Goal: Task Accomplishment & Management: Use online tool/utility

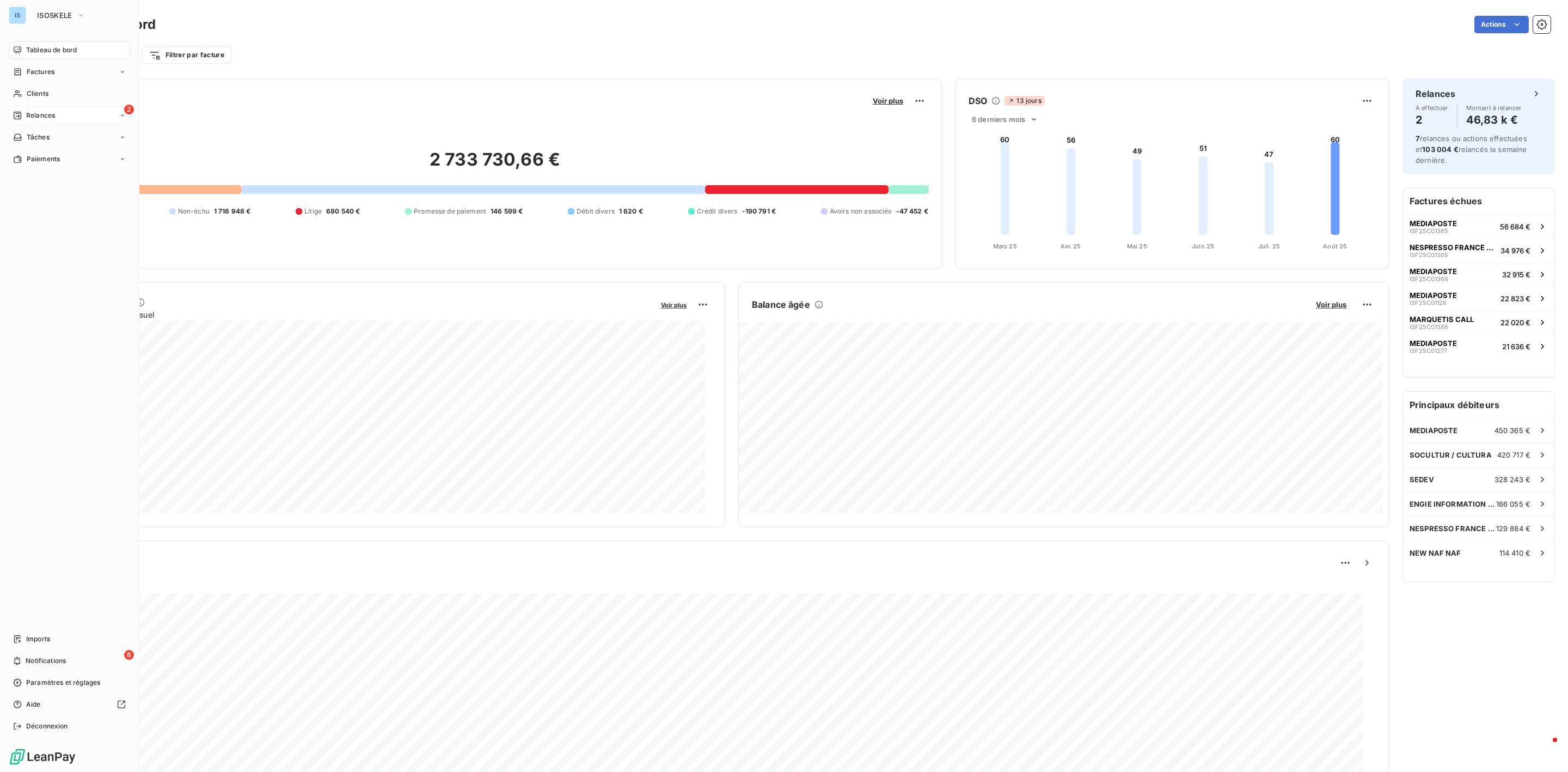
click at [27, 118] on span "Relances" at bounding box center [40, 115] width 29 height 10
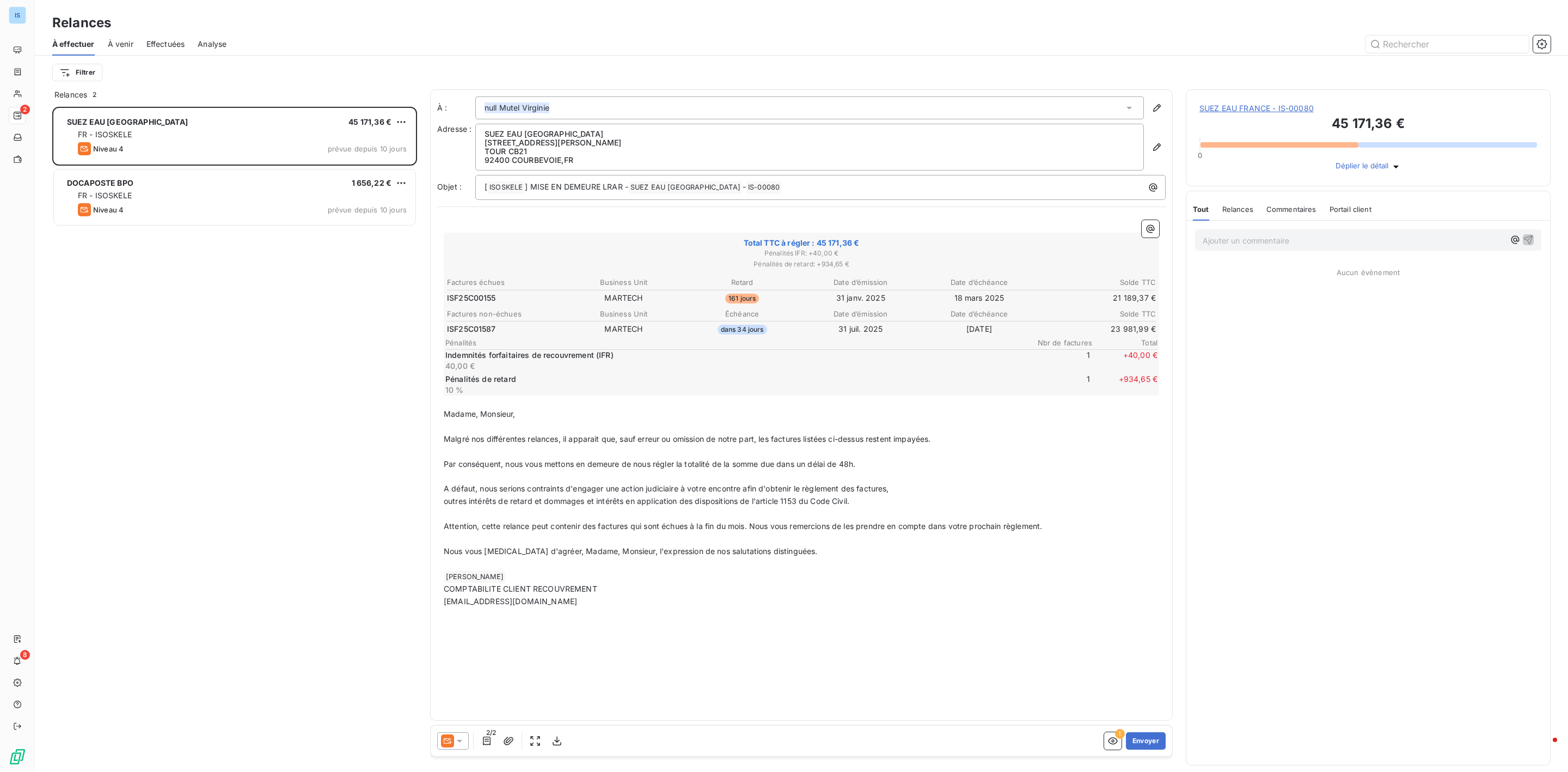
scroll to position [653, 352]
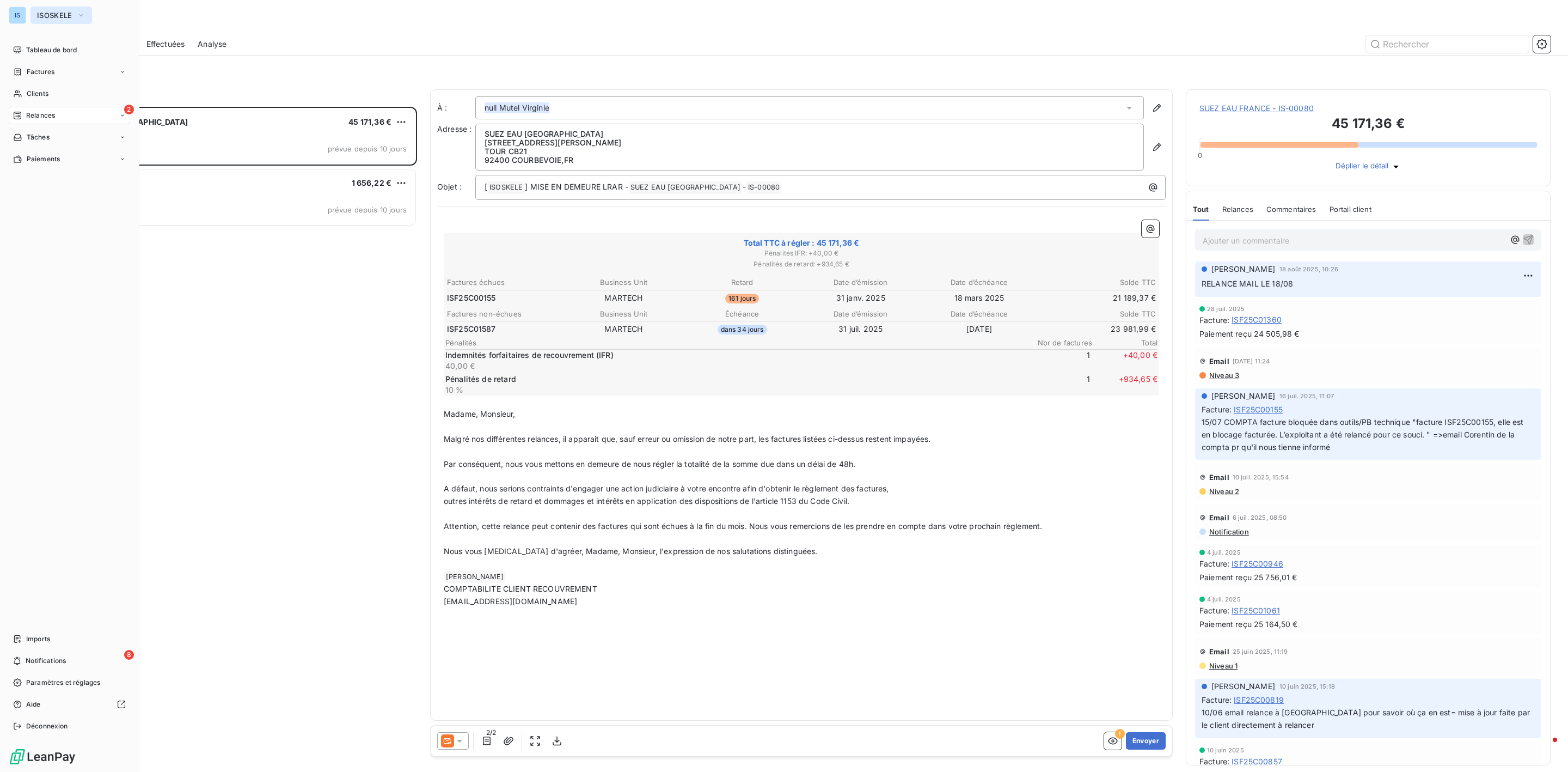
click at [60, 13] on span "ISOSKELE" at bounding box center [54, 15] width 35 height 8
click at [90, 92] on span "EDGEWHERE" at bounding box center [100, 97] width 96 height 11
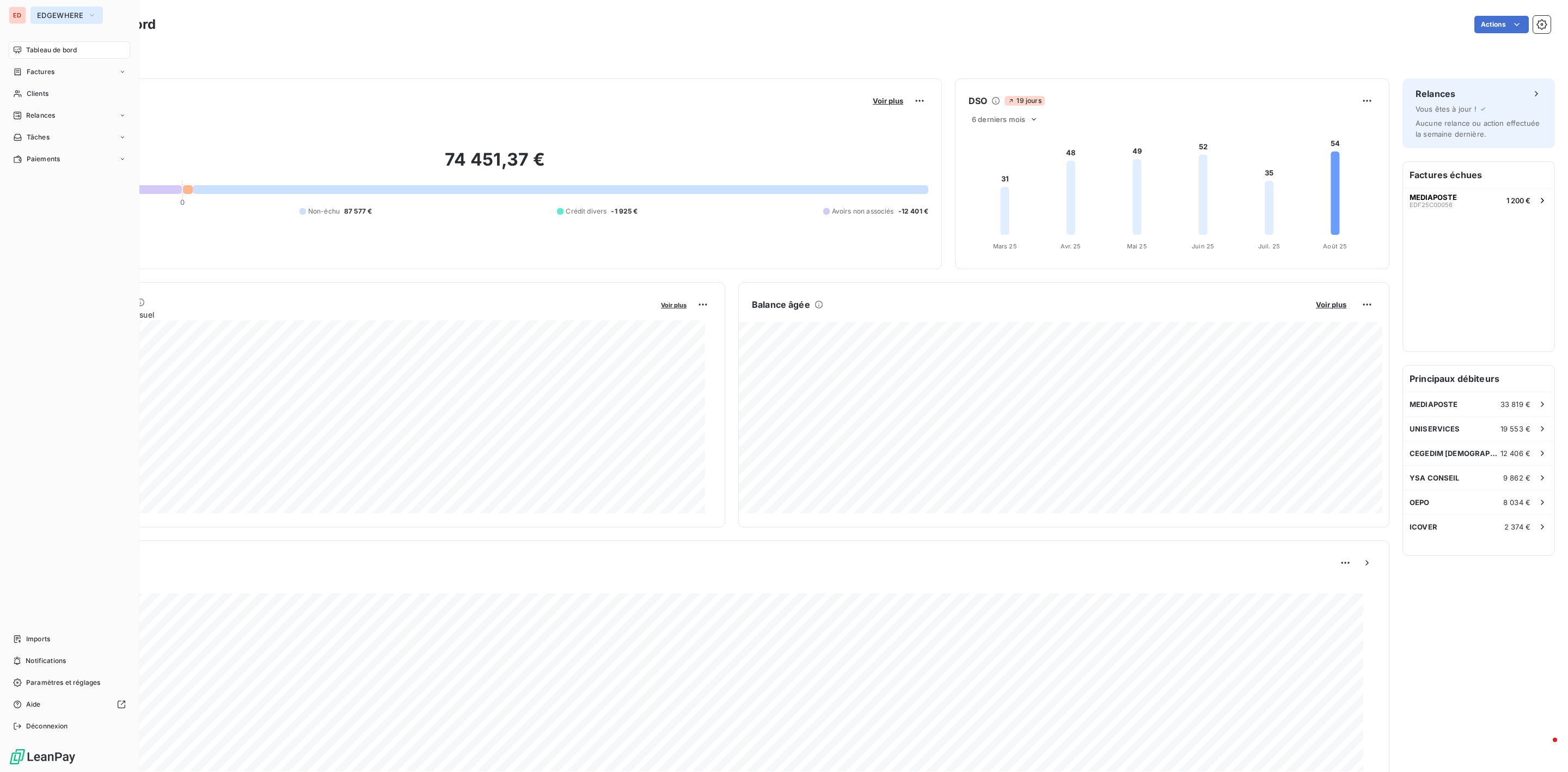
click at [49, 17] on span "EDGEWHERE" at bounding box center [59, 15] width 46 height 8
drag, startPoint x: 63, startPoint y: 73, endPoint x: 67, endPoint y: 122, distance: 49.2
click at [67, 122] on div "CY CYBERCITE ED EDGEWHERE IS ISOSKELE IF ISOSKELE FACTORY L7 LINEUP 7 MA MATCHI…" at bounding box center [104, 160] width 147 height 205
click at [73, 22] on button "EDGEWHERE" at bounding box center [67, 15] width 73 height 18
click at [85, 124] on span "ISOSKELE" at bounding box center [100, 123] width 96 height 11
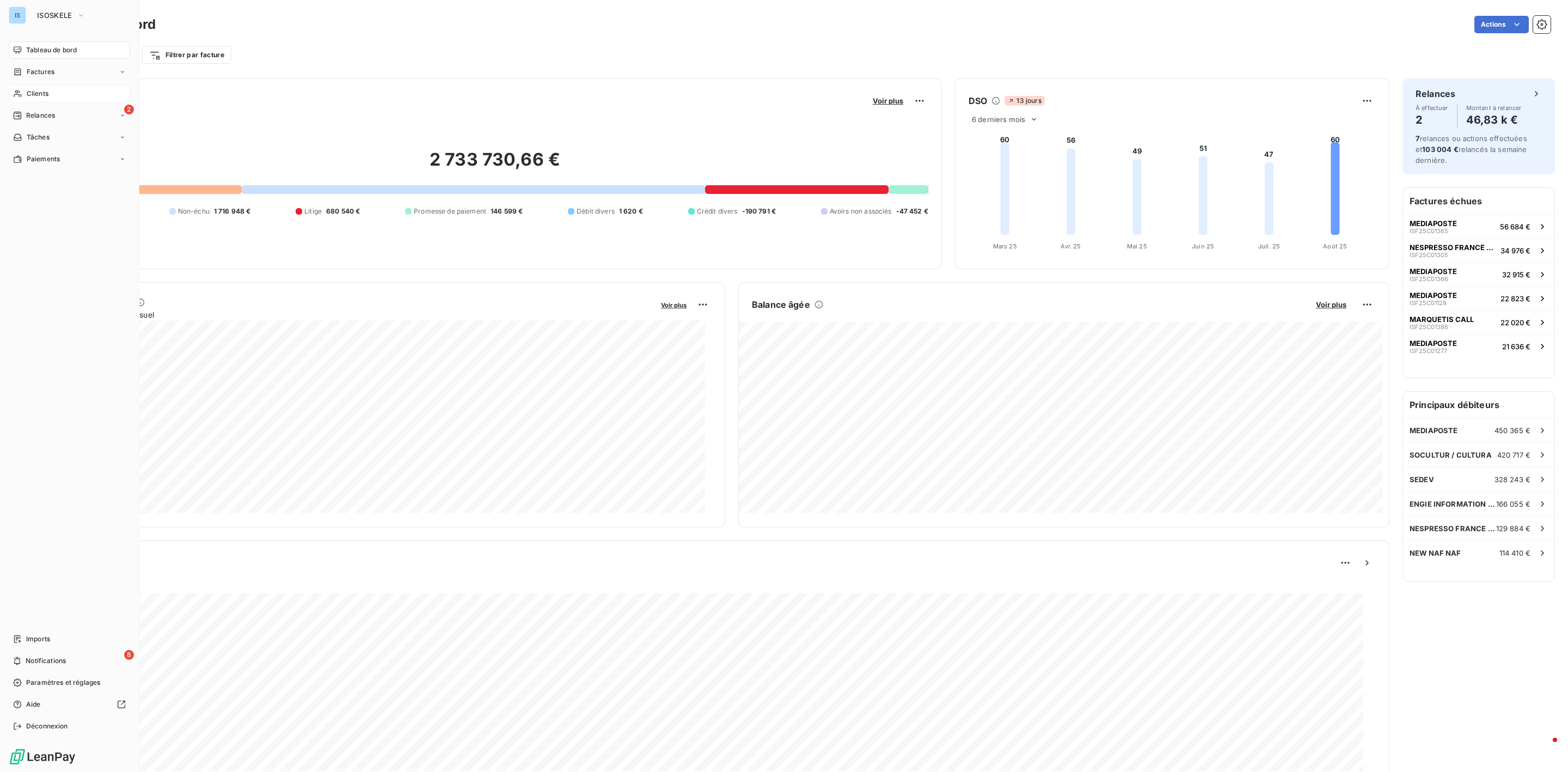
click at [44, 95] on span "Clients" at bounding box center [38, 93] width 22 height 10
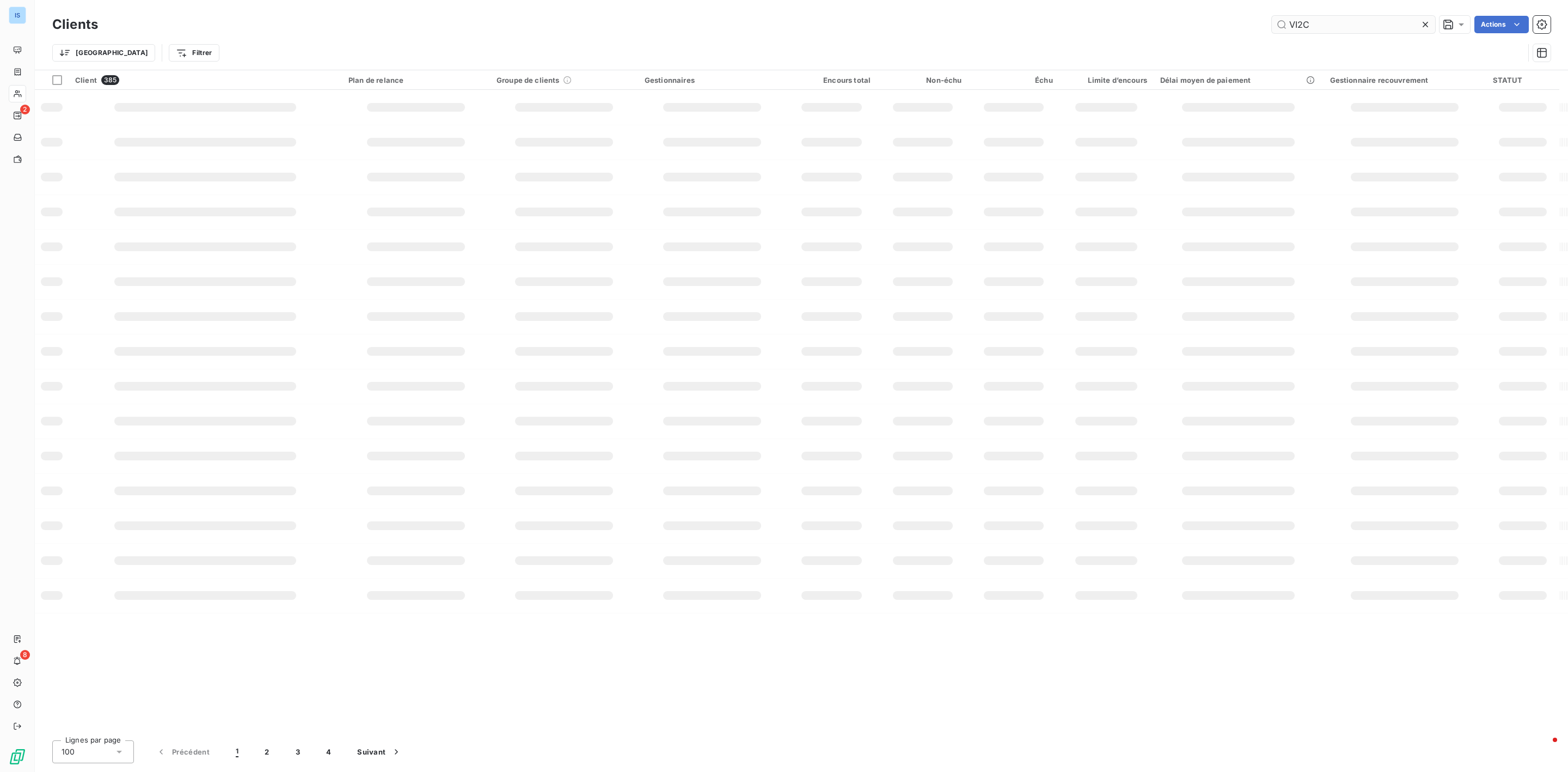
type input "VI2C"
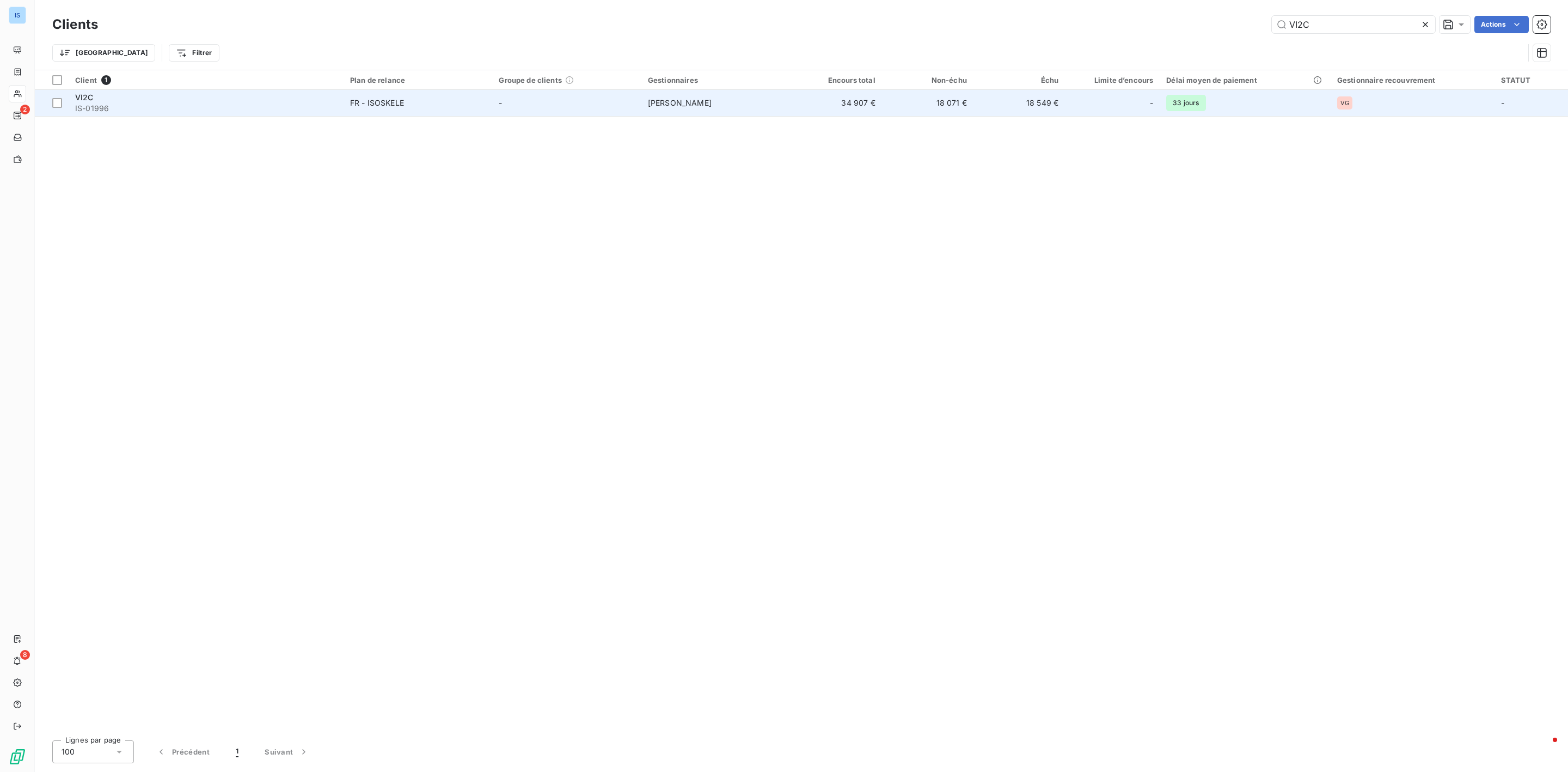
click at [92, 108] on span "IS-01996" at bounding box center [206, 108] width 262 height 11
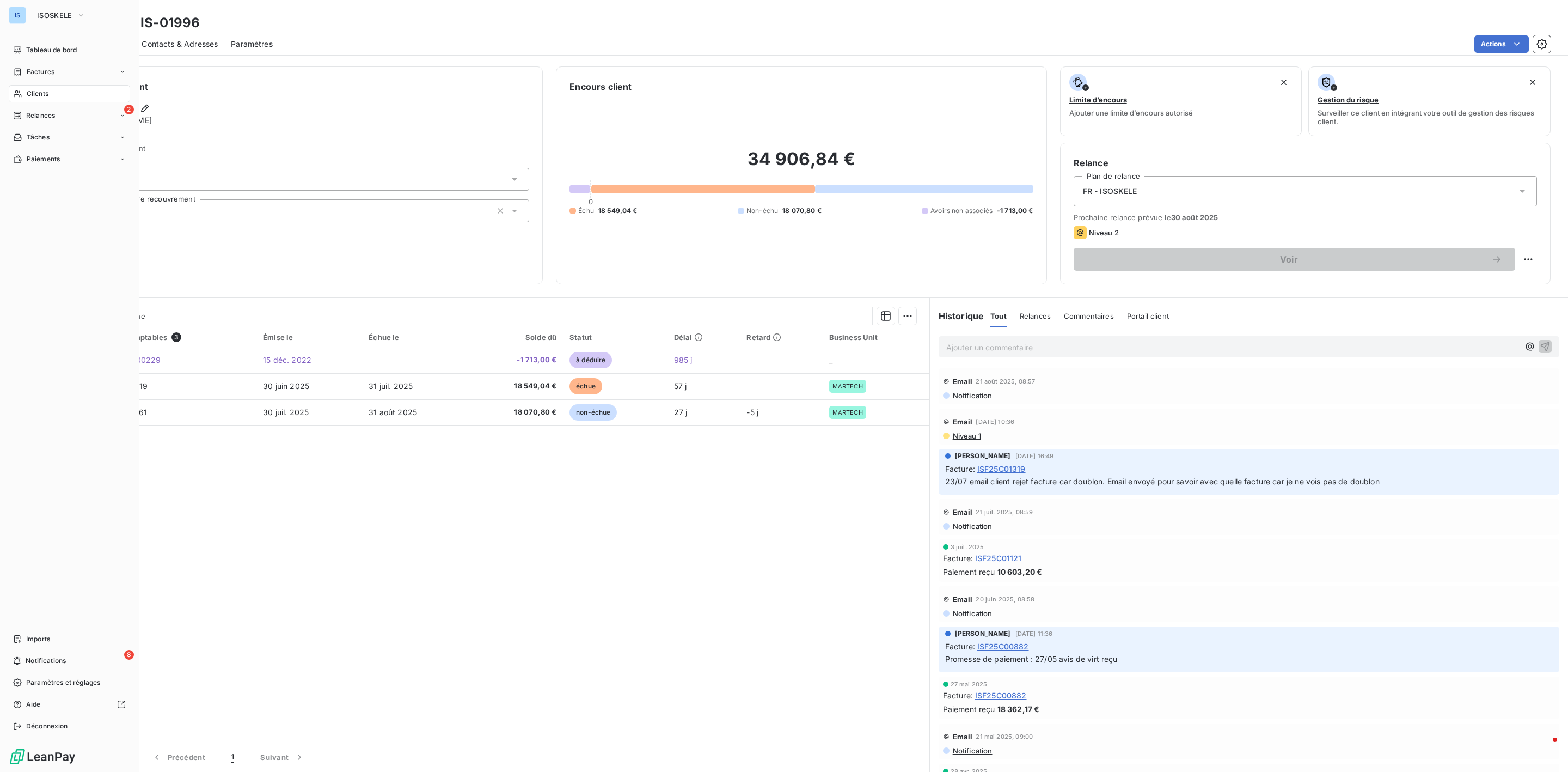
click at [46, 93] on span "Clients" at bounding box center [38, 93] width 22 height 10
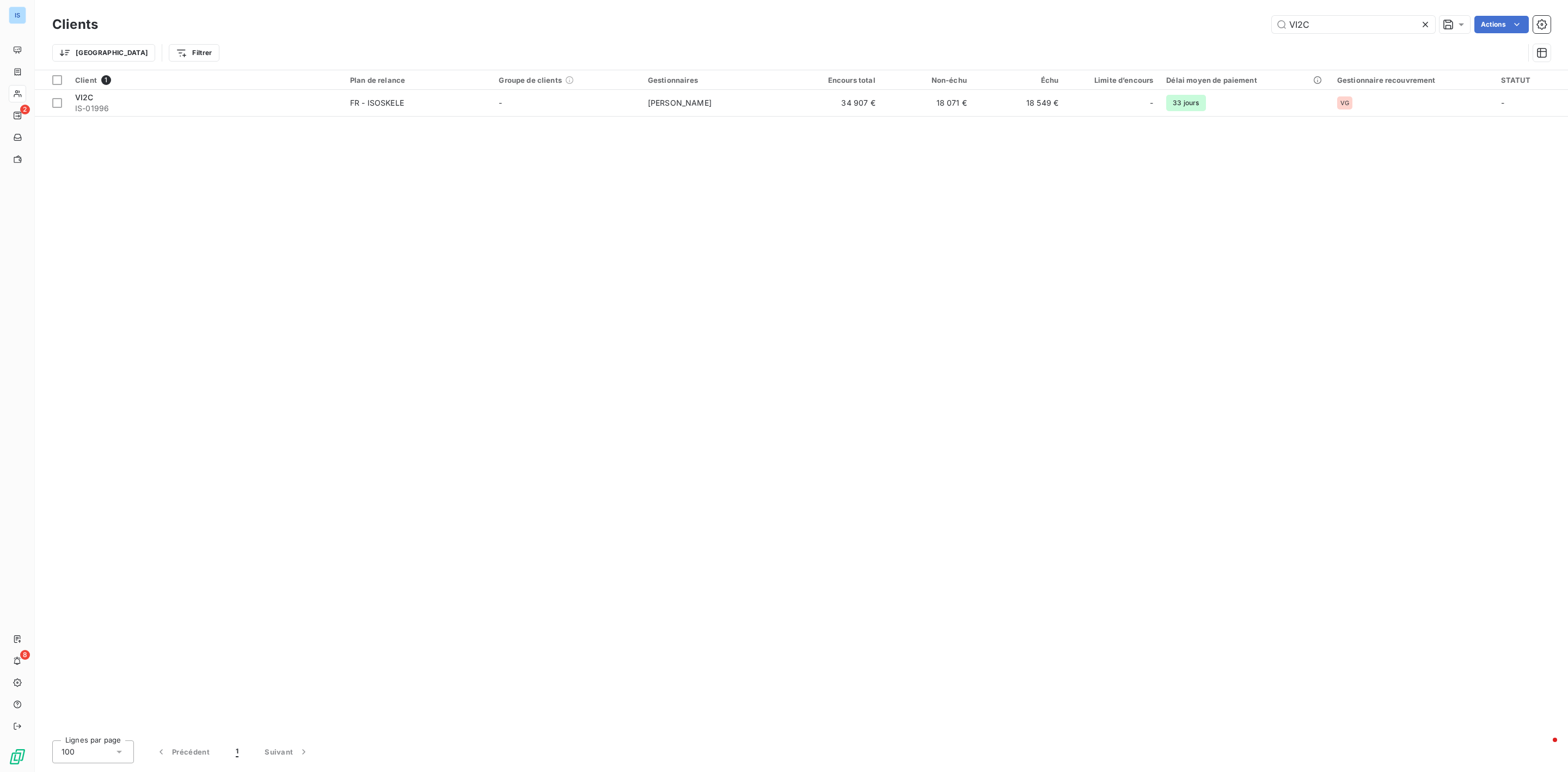
drag, startPoint x: 1346, startPoint y: 28, endPoint x: 1195, endPoint y: 19, distance: 151.3
click at [1195, 19] on div "VI2C Actions" at bounding box center [830, 24] width 1439 height 18
type input "asm"
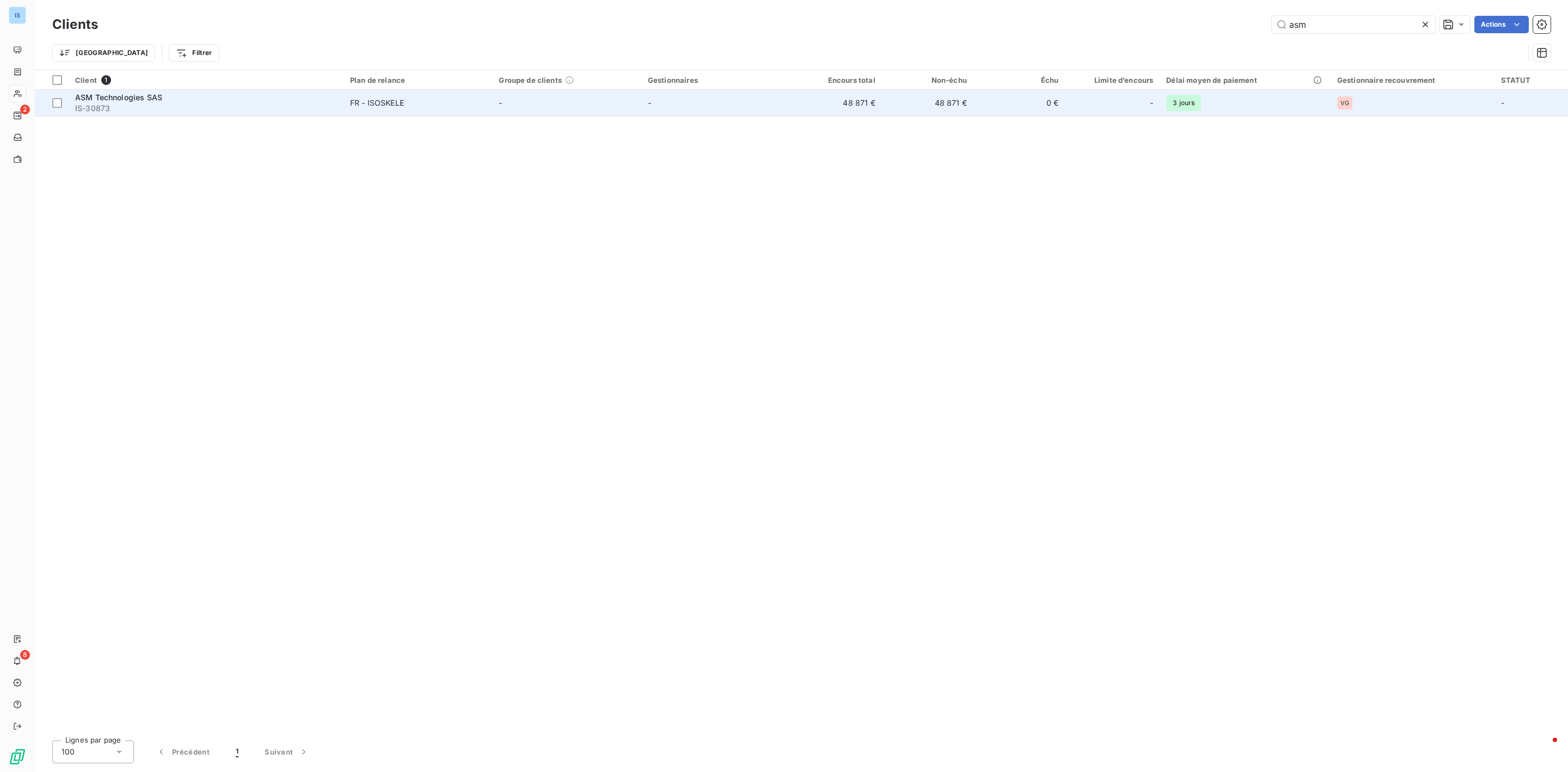
click at [76, 95] on span "ASM Technologies SAS" at bounding box center [118, 97] width 87 height 9
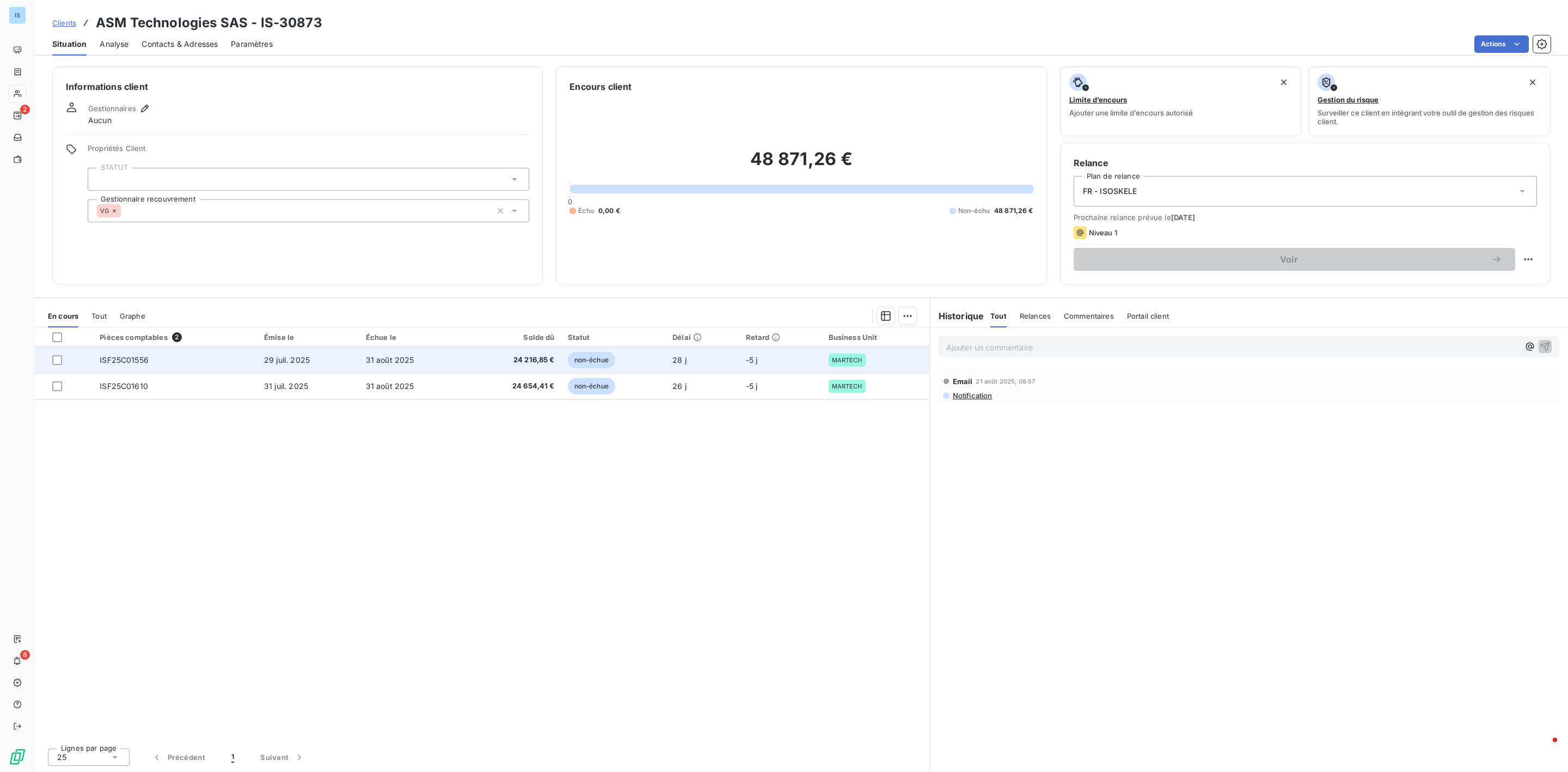
click at [141, 361] on span "ISF25C01556" at bounding box center [124, 359] width 49 height 9
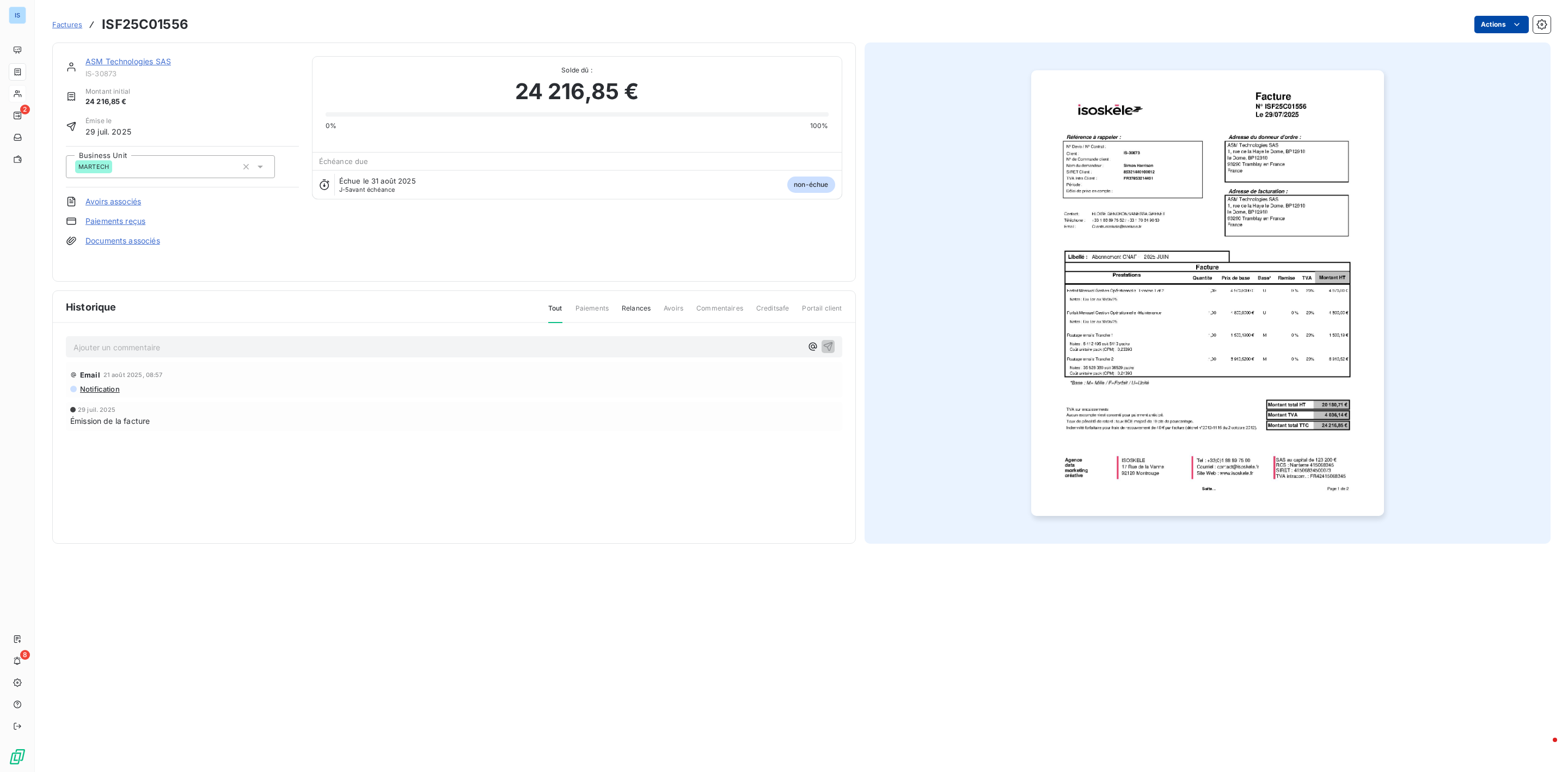
click at [1506, 18] on html "IS 2 8 Factures ISF25C01556 Actions ASM Technologies SAS IS-30873 Montant initi…" at bounding box center [784, 386] width 1568 height 772
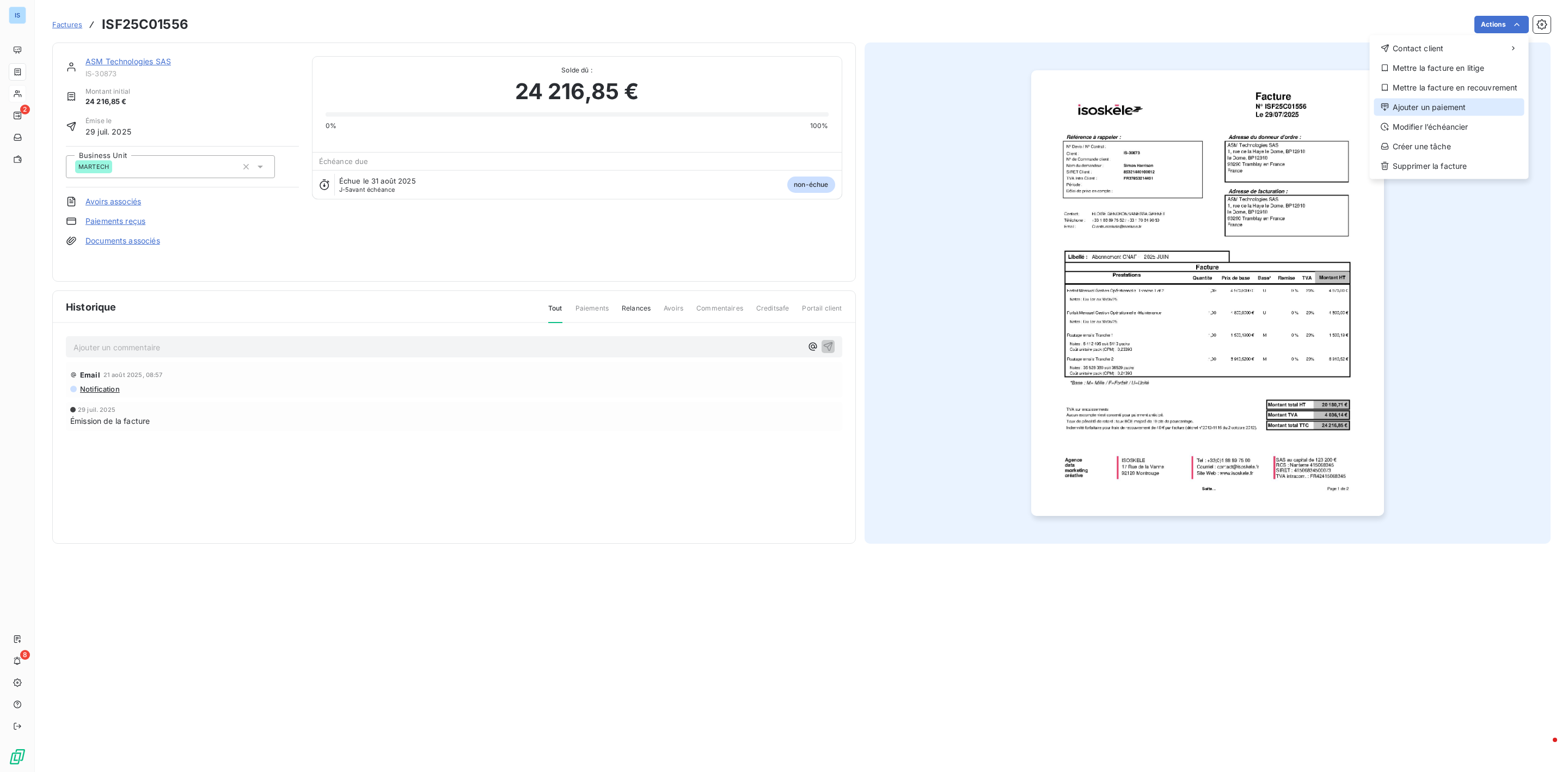
click at [1417, 100] on div "Ajouter un paiement" at bounding box center [1450, 107] width 150 height 18
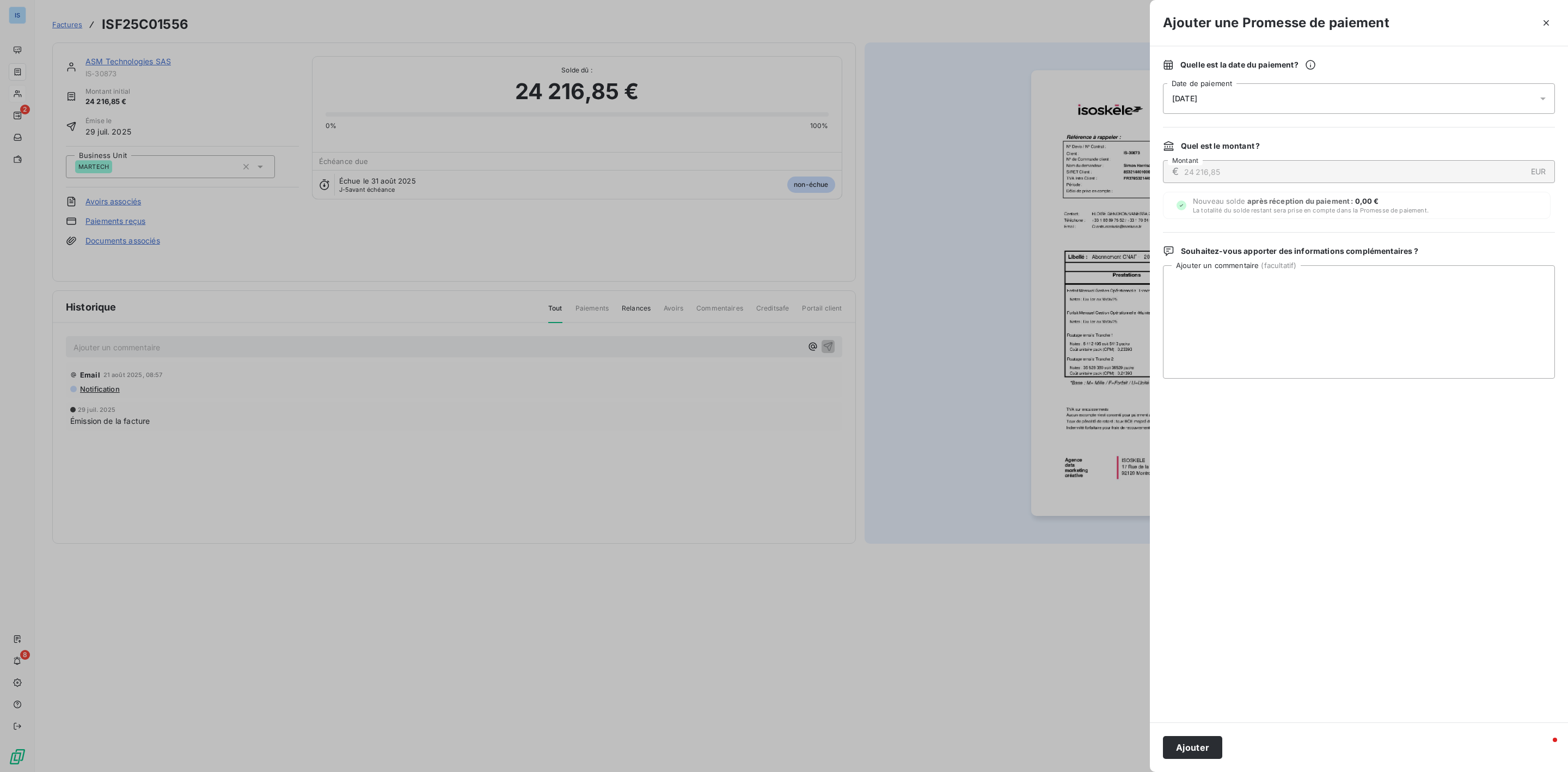
click at [1237, 103] on div "[DATE]" at bounding box center [1359, 98] width 392 height 31
click at [1326, 139] on button "Go to next month" at bounding box center [1325, 146] width 22 height 22
click at [1307, 188] on button "6" at bounding box center [1303, 189] width 22 height 22
click at [1436, 317] on textarea "Ajouter un commentaire ( facultatif )" at bounding box center [1359, 322] width 392 height 114
click at [1493, 291] on textarea "validation rib le 26/08 mise en paiement pour le" at bounding box center [1359, 322] width 392 height 114
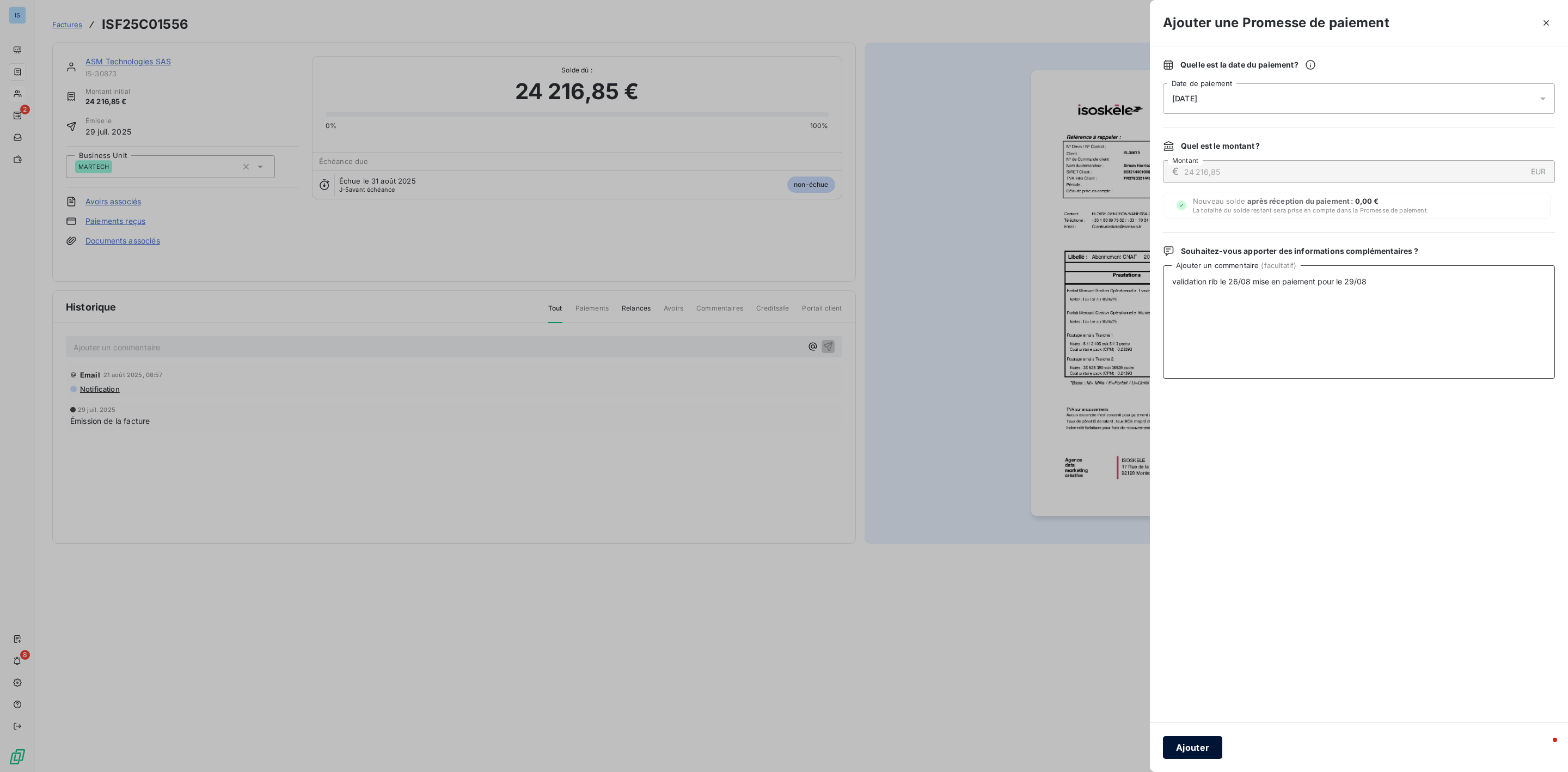
type textarea "validation rib le 26/08 mise en paiement pour le 29/08"
click at [1188, 744] on button "Ajouter" at bounding box center [1192, 747] width 59 height 23
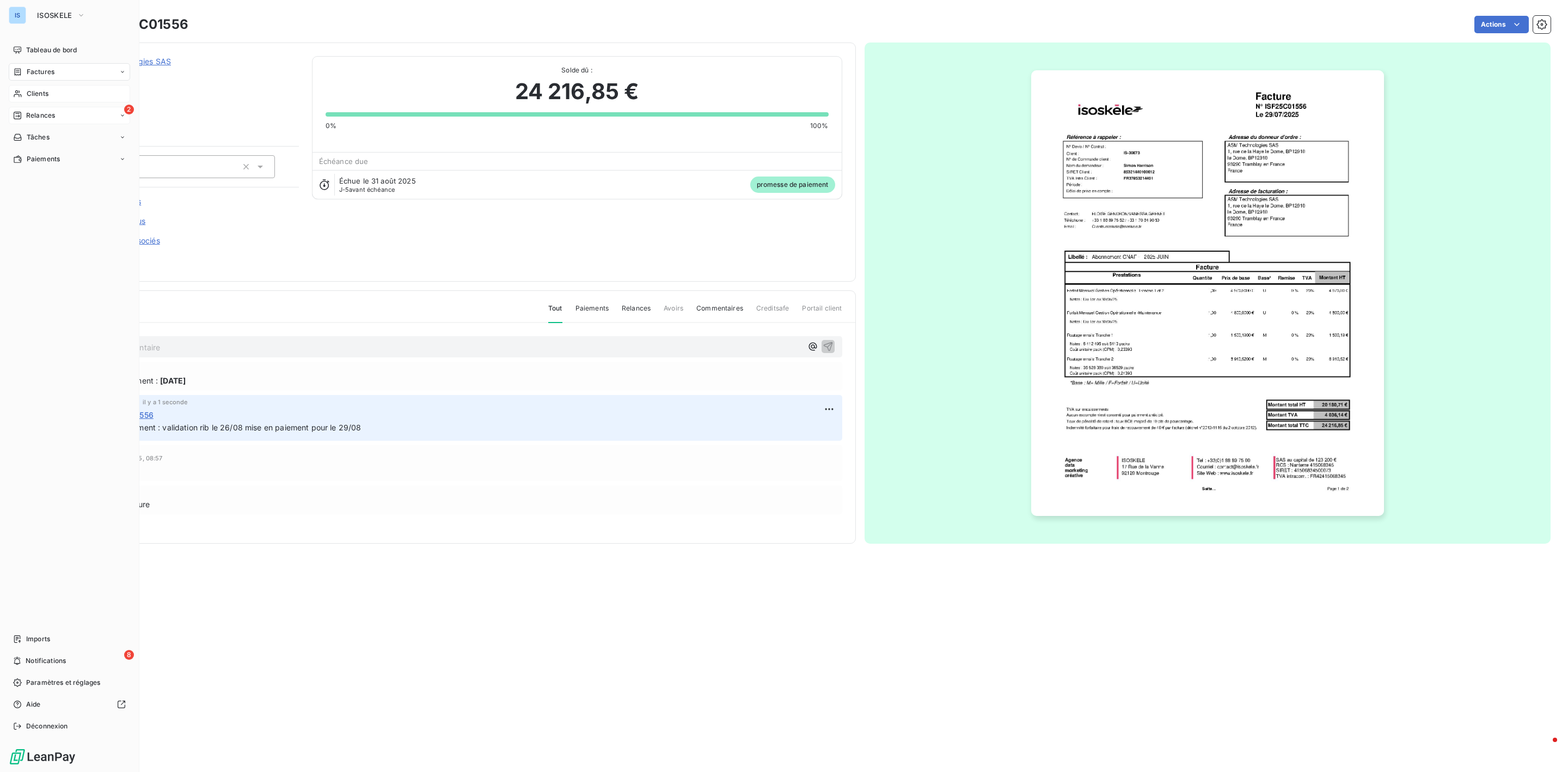
click at [58, 111] on div "2 Relances" at bounding box center [69, 115] width 122 height 18
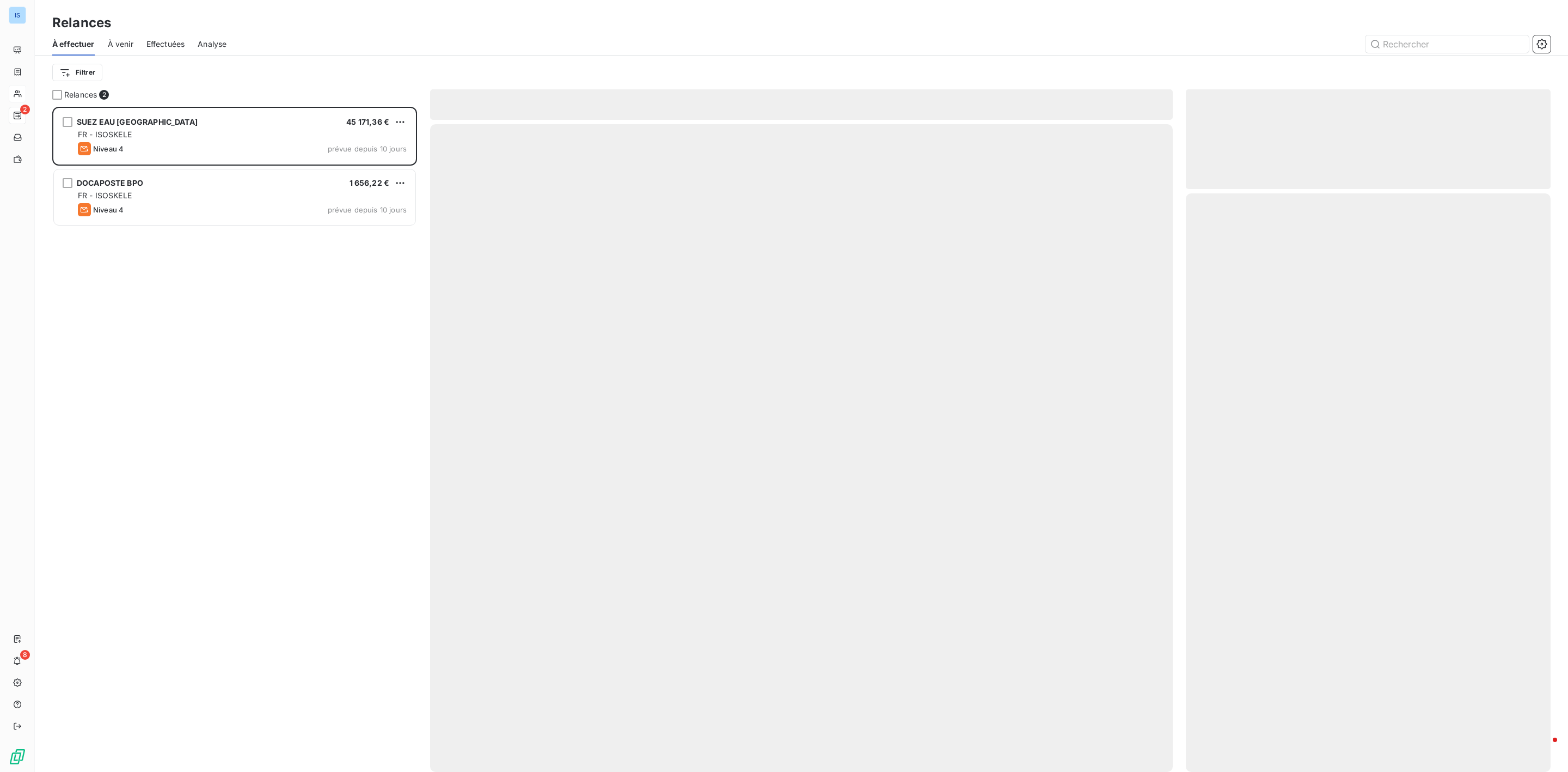
scroll to position [653, 352]
